Goal: Task Accomplishment & Management: Manage account settings

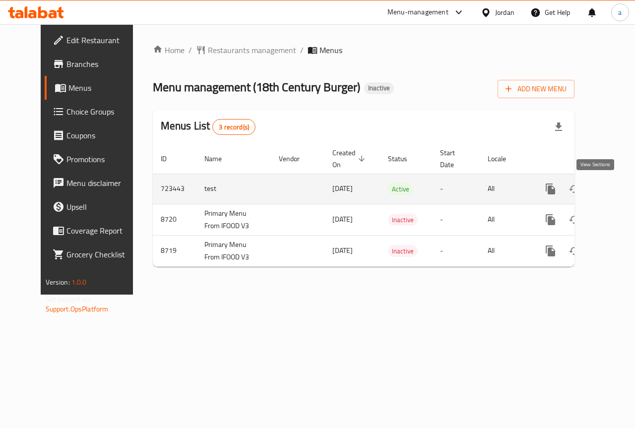
click at [610, 190] on link "enhanced table" at bounding box center [622, 189] width 24 height 24
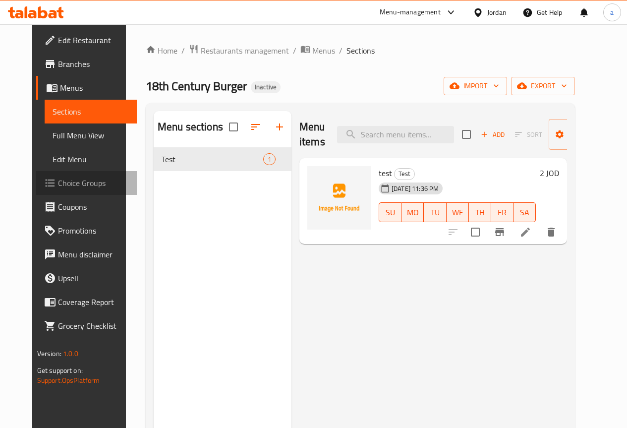
click at [58, 180] on span "Choice Groups" at bounding box center [93, 183] width 71 height 12
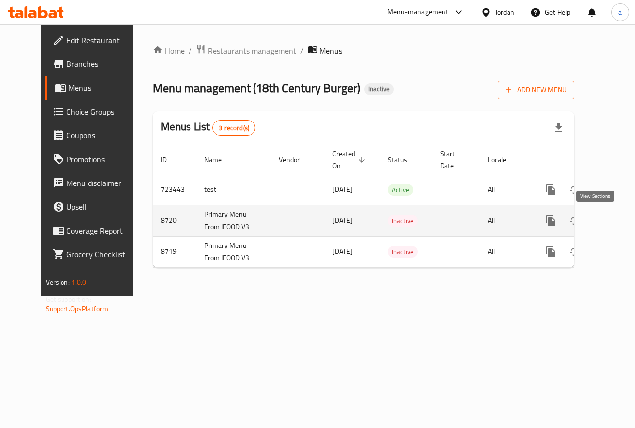
click at [616, 217] on icon "enhanced table" at bounding box center [622, 221] width 12 height 12
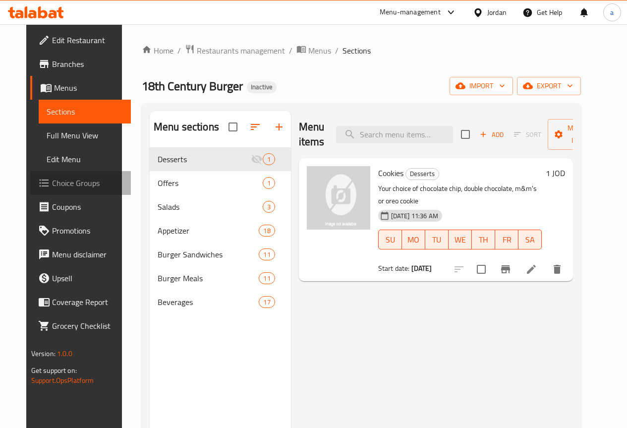
click at [67, 178] on span "Choice Groups" at bounding box center [87, 183] width 71 height 12
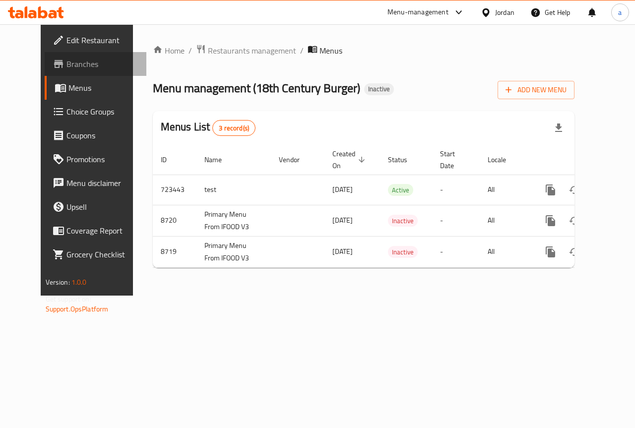
click at [66, 60] on span "Branches" at bounding box center [102, 64] width 72 height 12
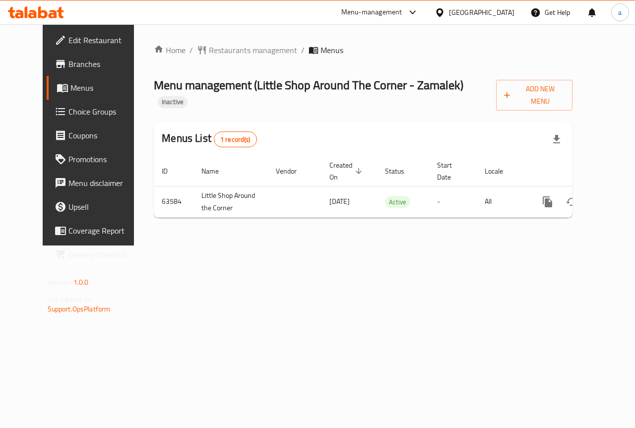
click at [68, 111] on span "Choice Groups" at bounding box center [104, 112] width 72 height 12
click at [68, 44] on span "Edit Restaurant" at bounding box center [104, 40] width 72 height 12
click at [68, 70] on span "Branches" at bounding box center [104, 64] width 72 height 12
click at [63, 104] on link "Choice Groups" at bounding box center [98, 112] width 102 height 24
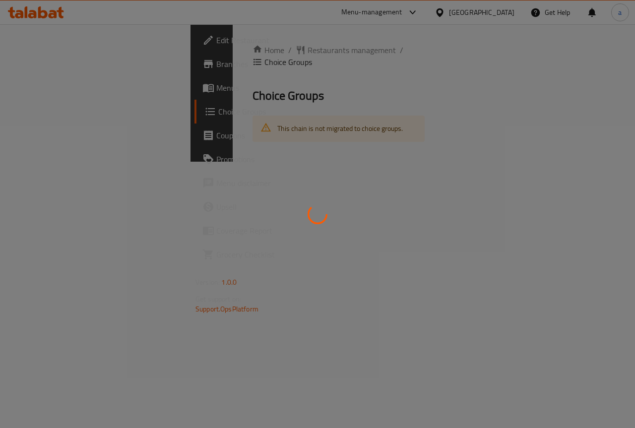
drag, startPoint x: 30, startPoint y: 70, endPoint x: 36, endPoint y: 67, distance: 6.9
click at [30, 70] on div at bounding box center [317, 214] width 635 height 428
click at [37, 67] on div at bounding box center [317, 214] width 635 height 428
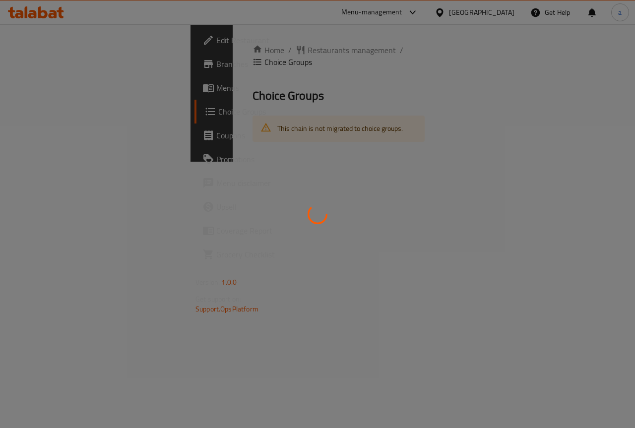
click at [37, 67] on div at bounding box center [317, 214] width 635 height 428
click at [196, 185] on div at bounding box center [317, 214] width 635 height 428
click at [83, 120] on div at bounding box center [317, 214] width 635 height 428
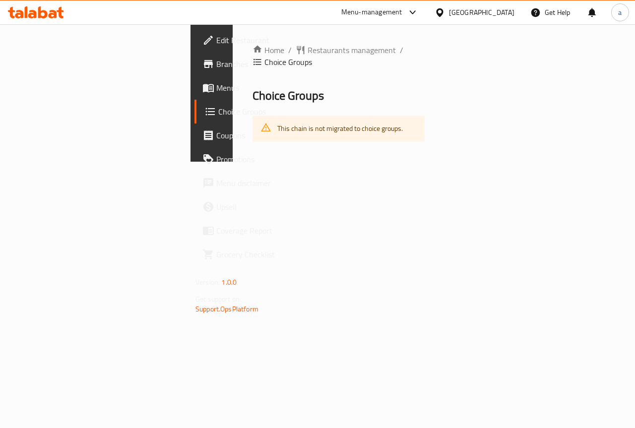
click at [216, 82] on span "Menus" at bounding box center [252, 88] width 72 height 12
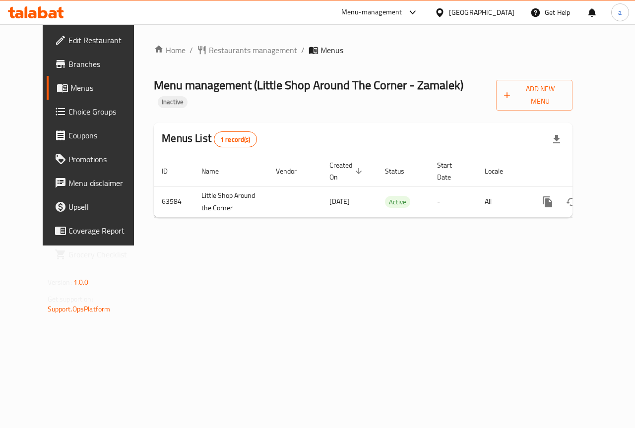
click at [68, 63] on span "Branches" at bounding box center [104, 64] width 72 height 12
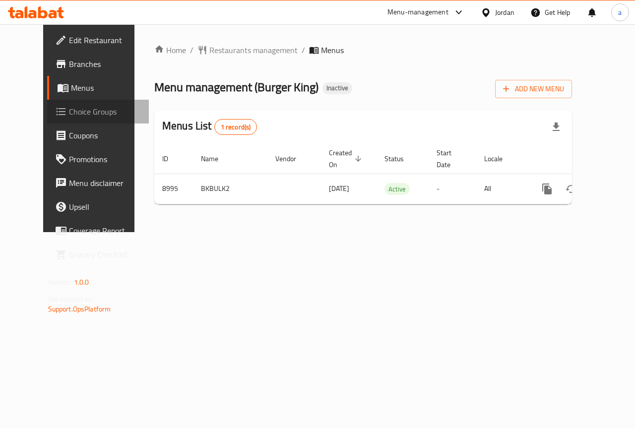
click at [75, 108] on span "Choice Groups" at bounding box center [105, 112] width 72 height 12
